Goal: Task Accomplishment & Management: Manage account settings

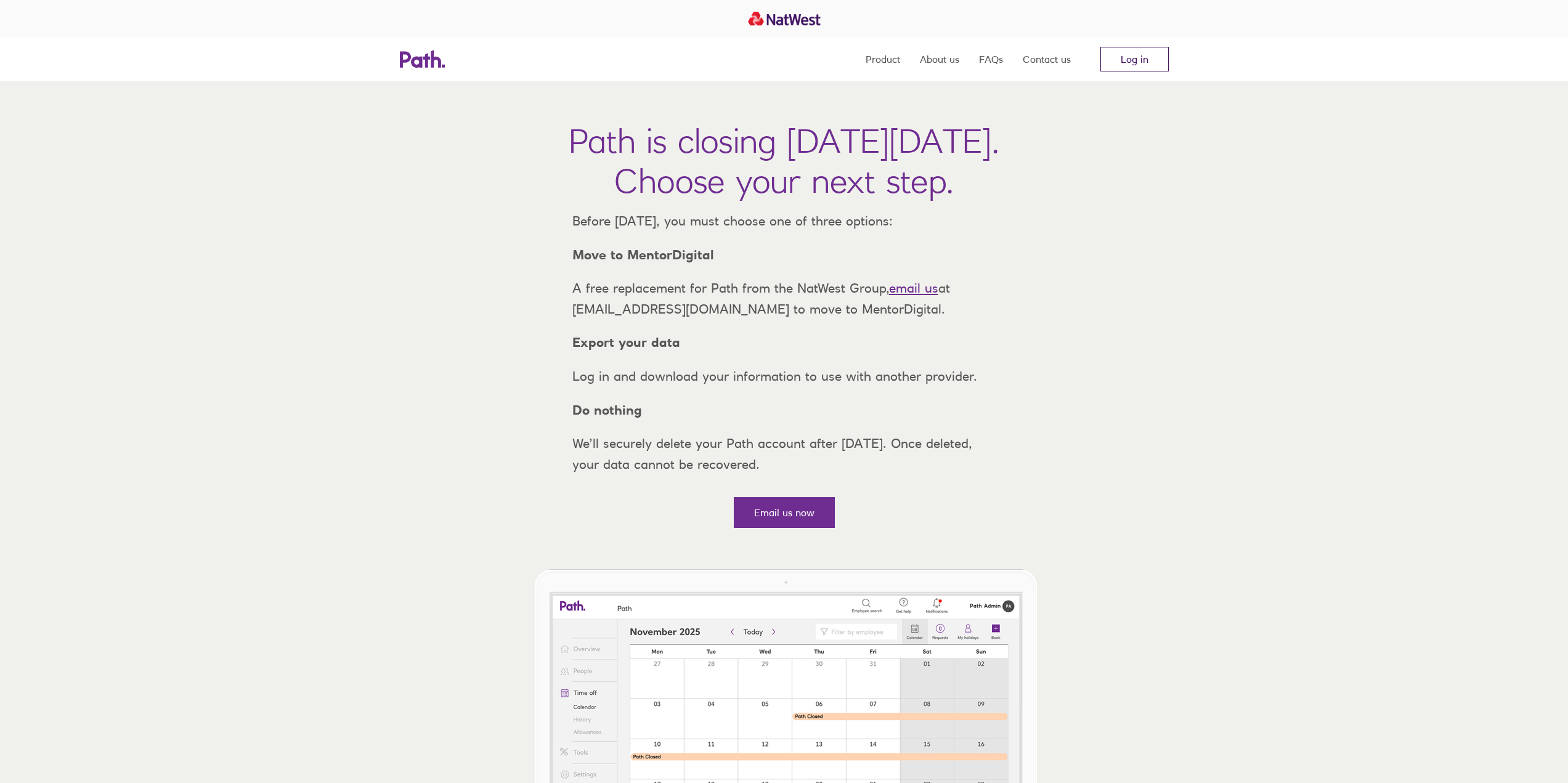
click at [1120, 61] on link "Log in" at bounding box center [1134, 59] width 68 height 25
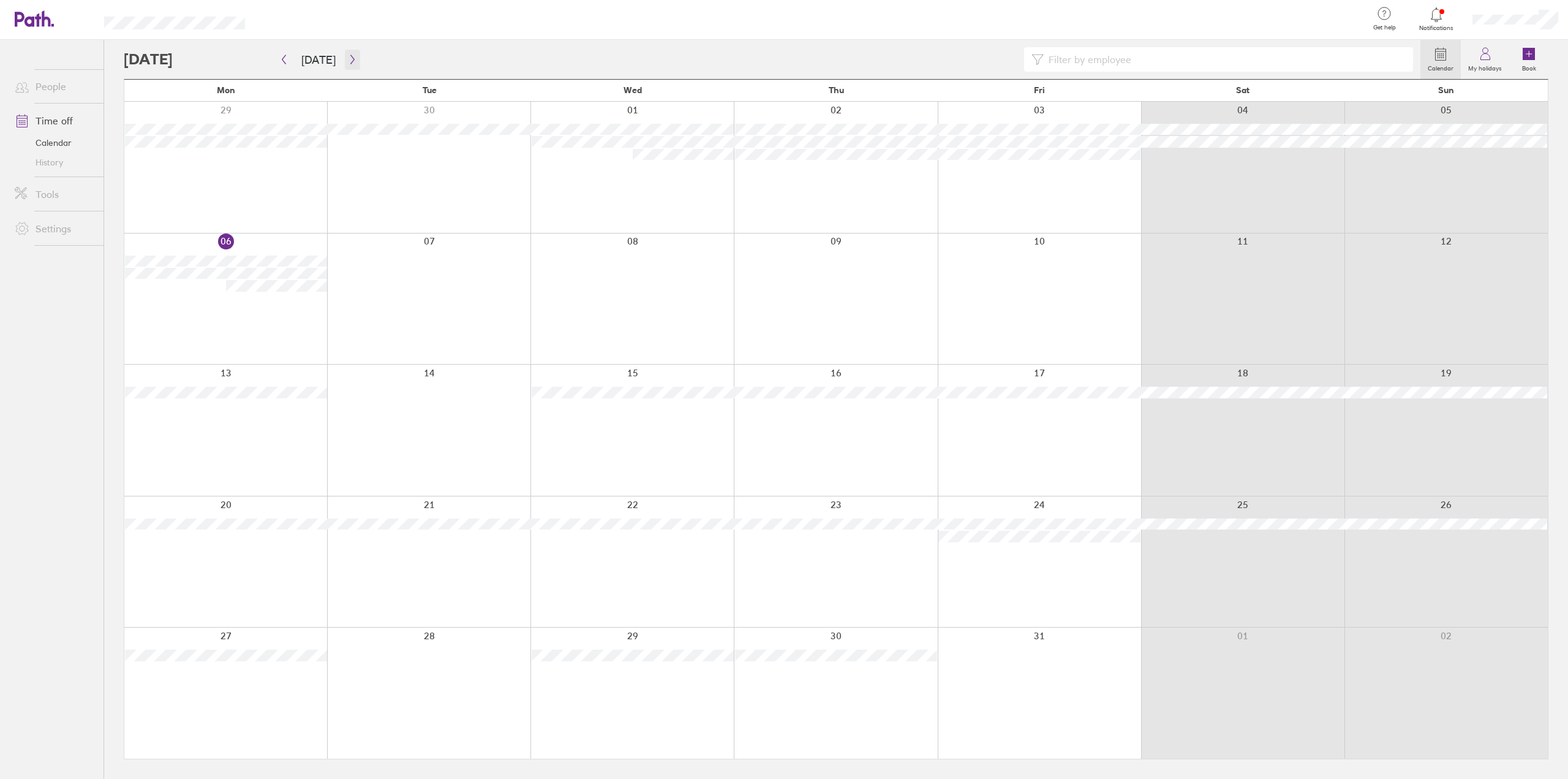
click at [348, 59] on icon "button" at bounding box center [352, 59] width 9 height 10
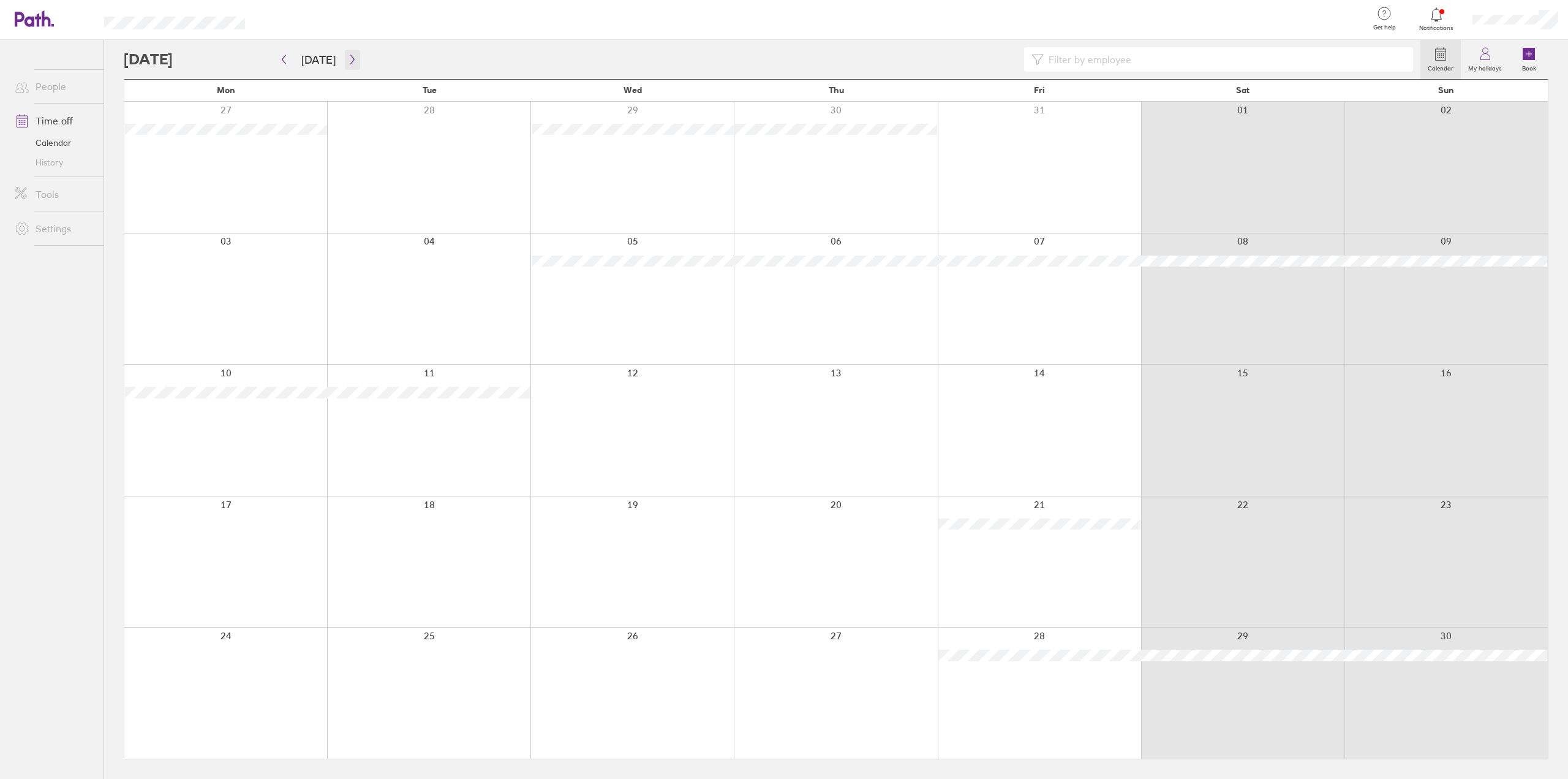
click at [350, 54] on button "button" at bounding box center [353, 59] width 15 height 20
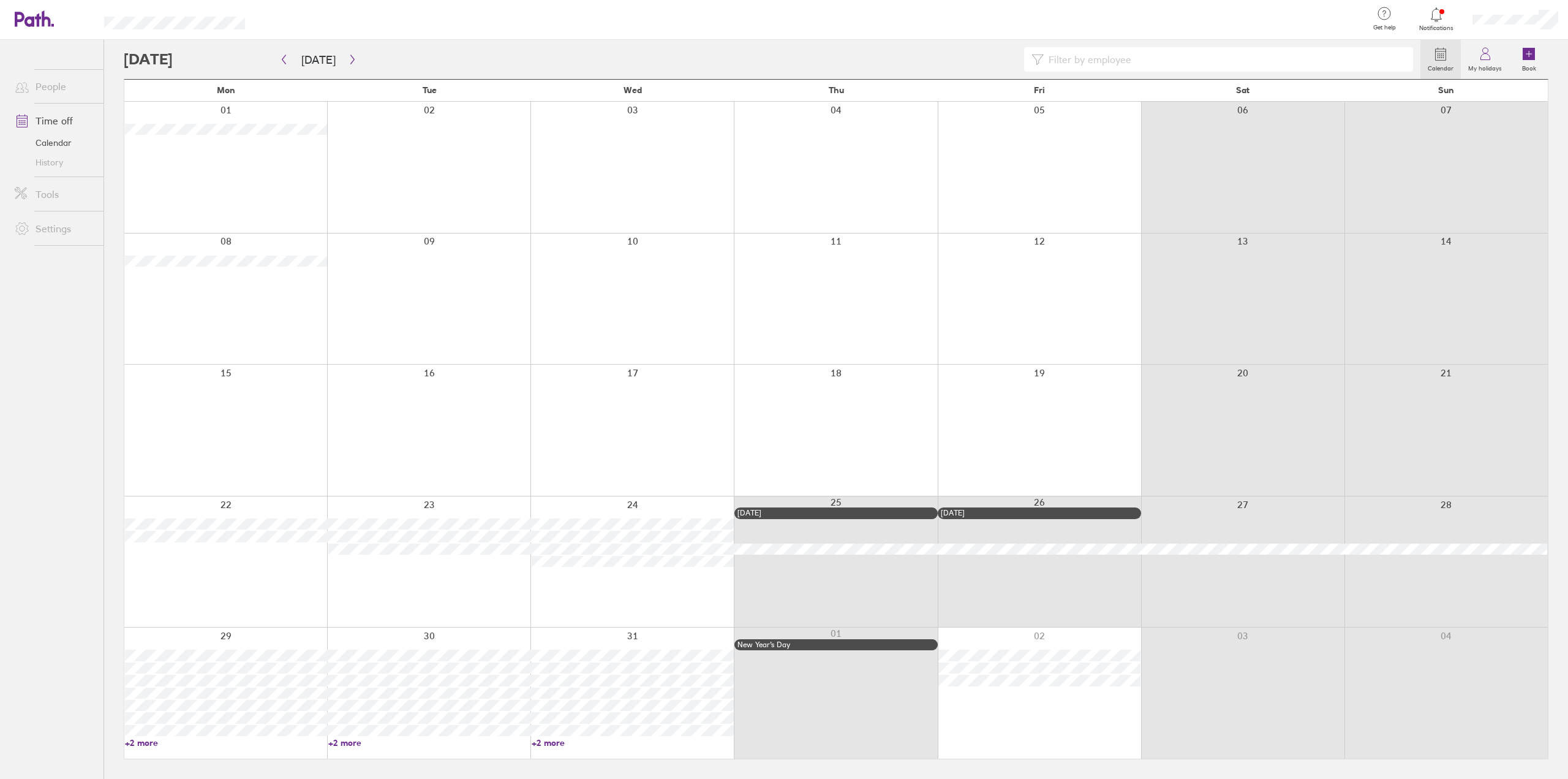
click at [439, 584] on div at bounding box center [428, 561] width 203 height 131
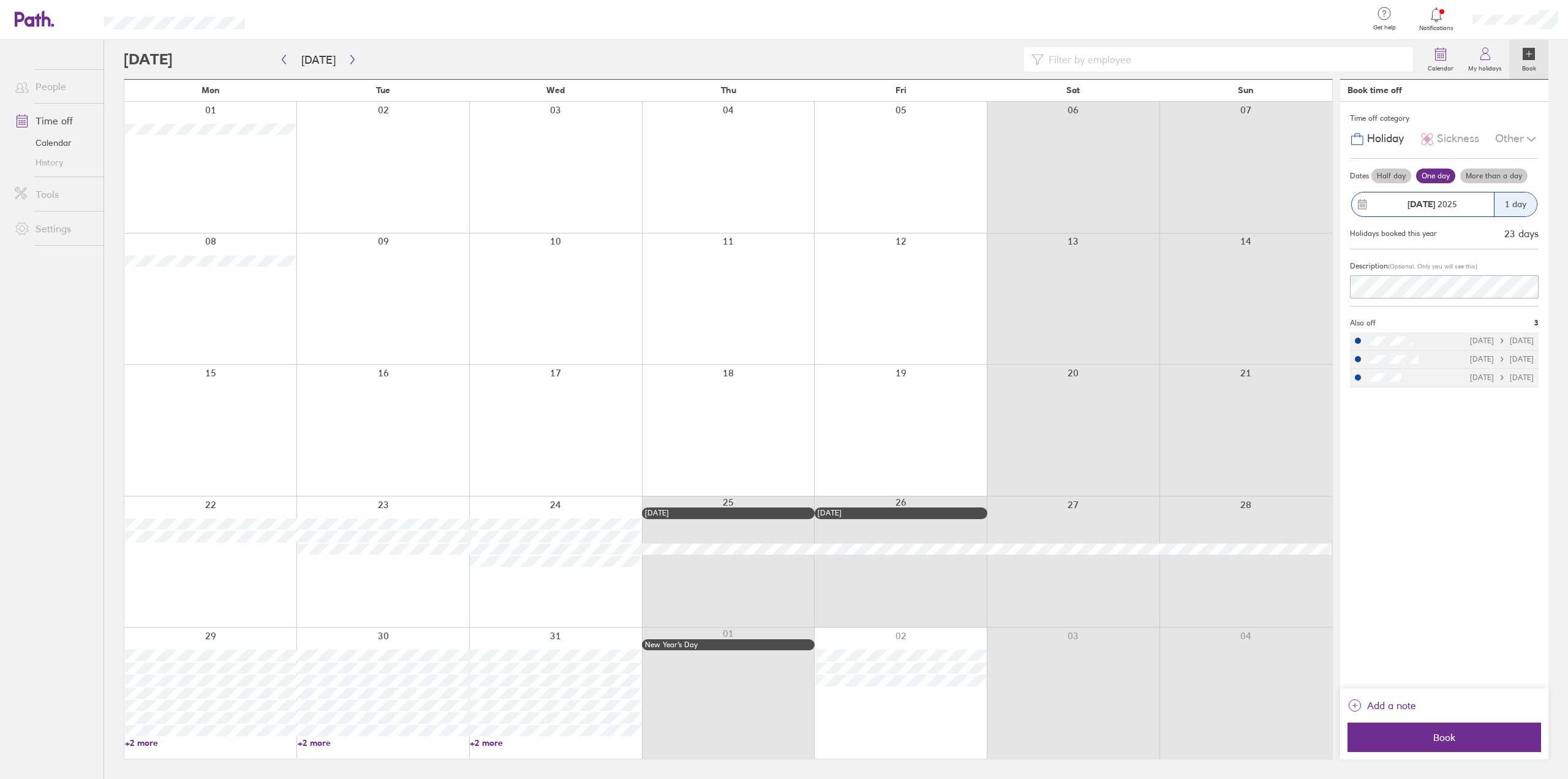
click at [1471, 177] on label "More than a day" at bounding box center [1494, 176] width 67 height 15
click at [0, 0] on input "More than a day" at bounding box center [0, 0] width 0 height 0
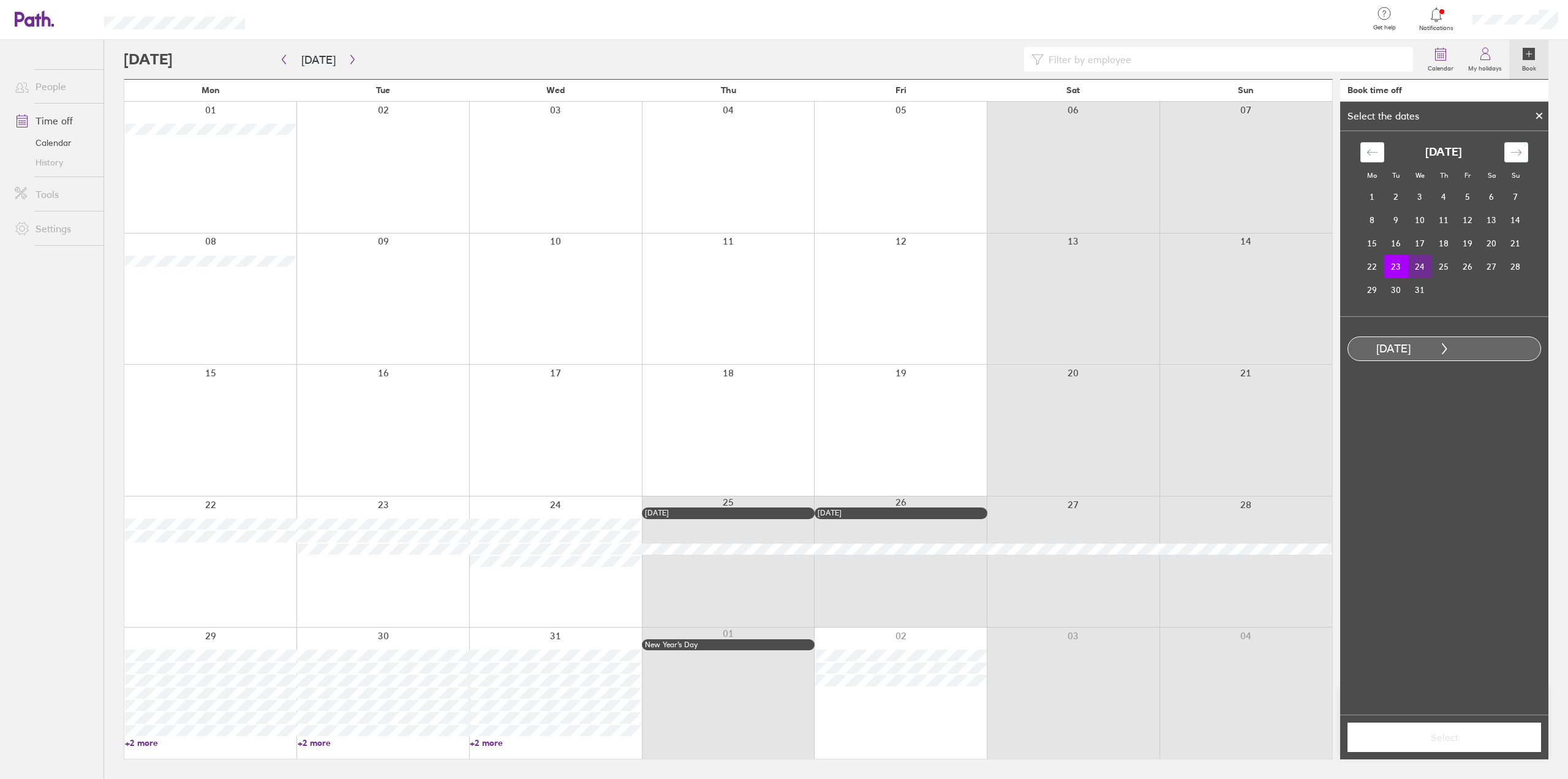
click at [1416, 262] on td "24" at bounding box center [1420, 267] width 24 height 23
click at [1425, 737] on span "Select" at bounding box center [1444, 737] width 176 height 11
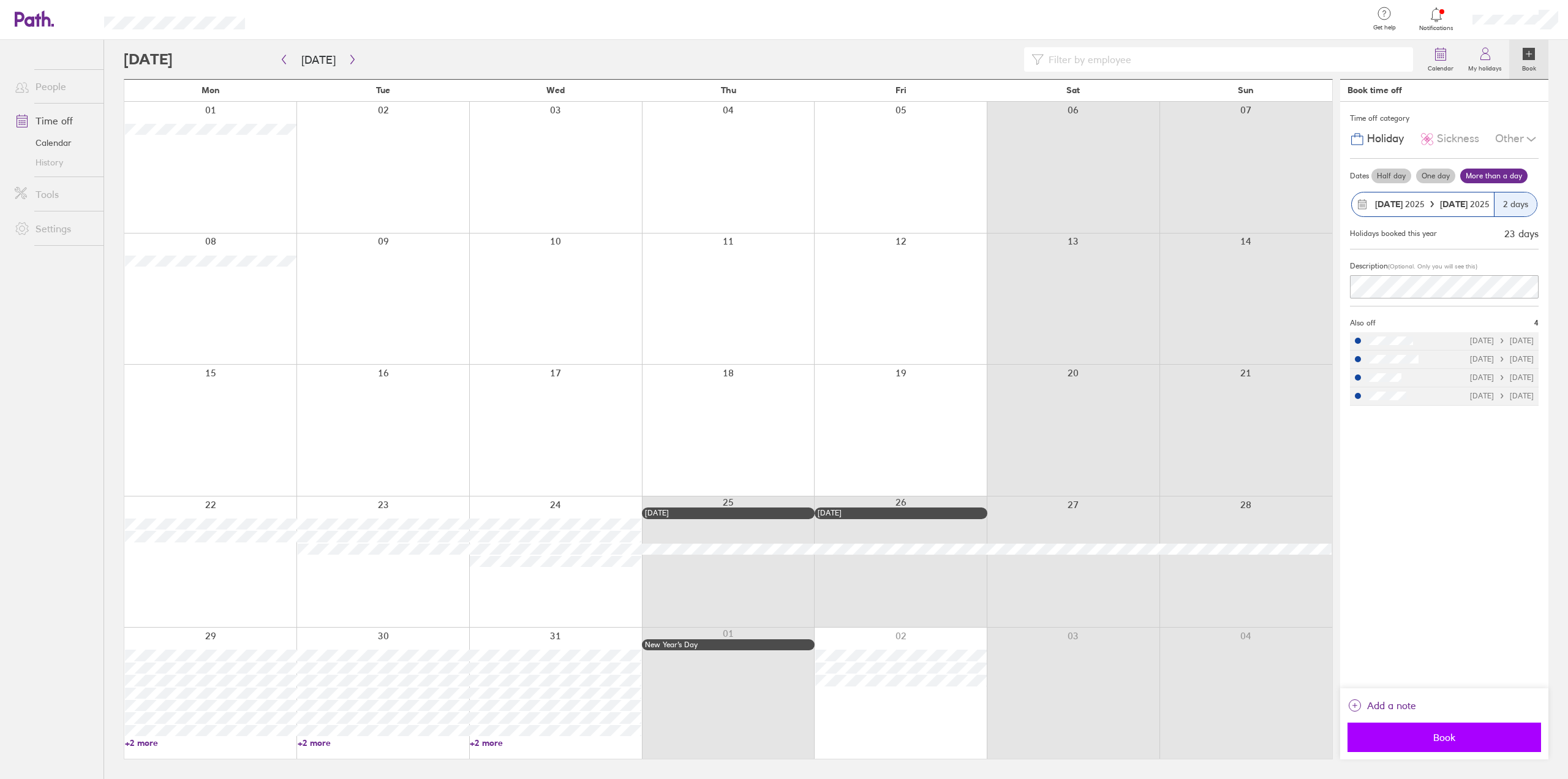
click at [1447, 742] on span "Book" at bounding box center [1444, 737] width 176 height 11
